Goal: Task Accomplishment & Management: Complete application form

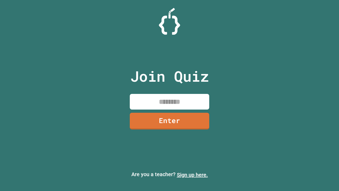
click at [192, 175] on link "Sign up here." at bounding box center [192, 175] width 31 height 6
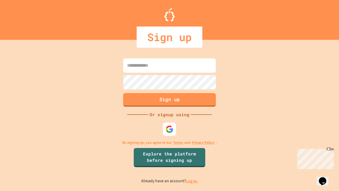
click at [192, 181] on link "Log in." at bounding box center [192, 181] width 12 height 6
